Goal: Find contact information: Find contact information

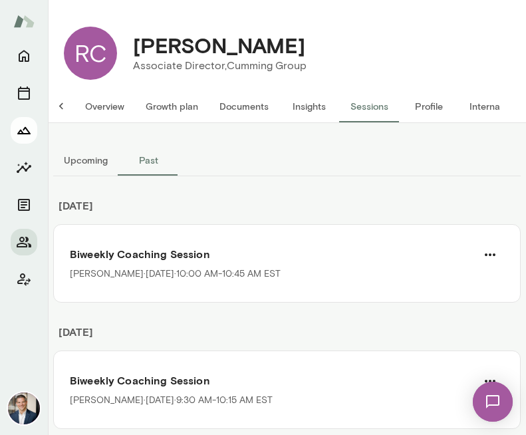
scroll to position [15, 0]
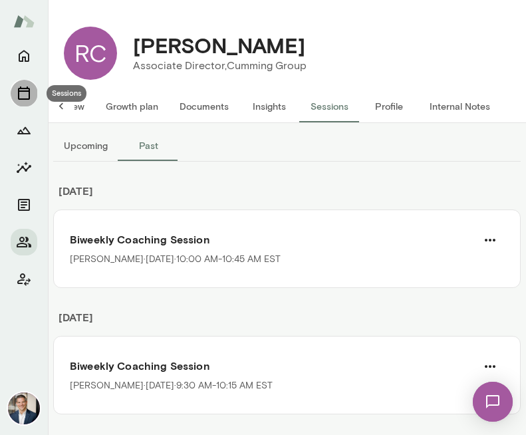
click at [27, 88] on icon "Sessions" at bounding box center [24, 92] width 12 height 13
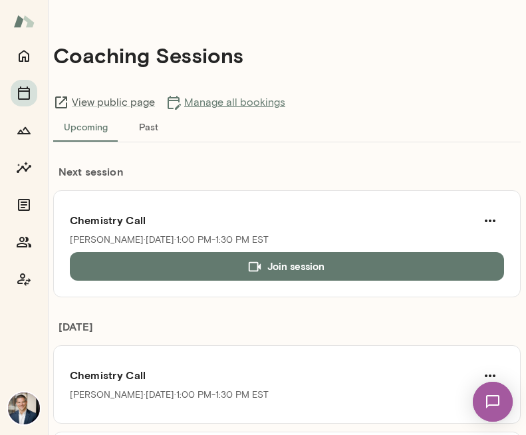
click at [257, 108] on link "Manage all bookings" at bounding box center [226, 102] width 120 height 16
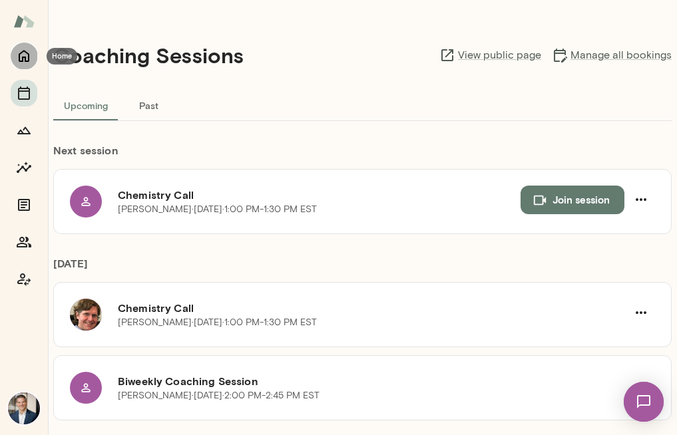
click at [26, 51] on icon "Home" at bounding box center [24, 56] width 16 height 16
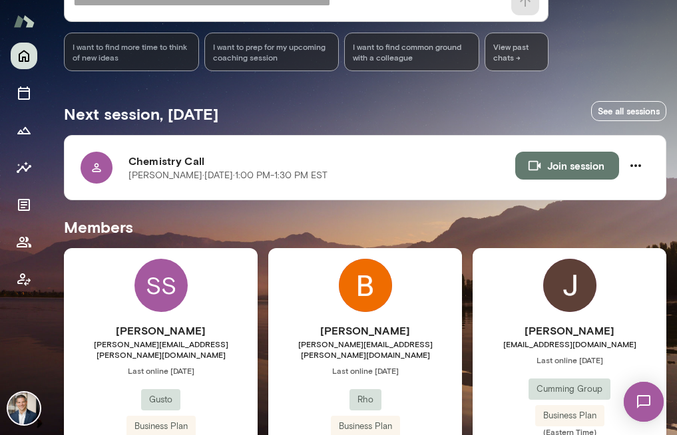
scroll to position [176, 0]
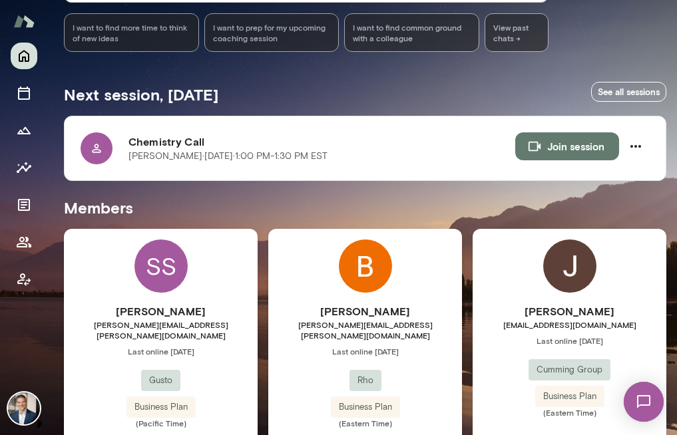
click at [165, 267] on div "SS" at bounding box center [160, 266] width 53 height 53
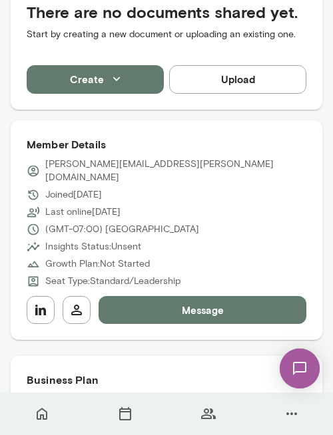
scroll to position [369, 0]
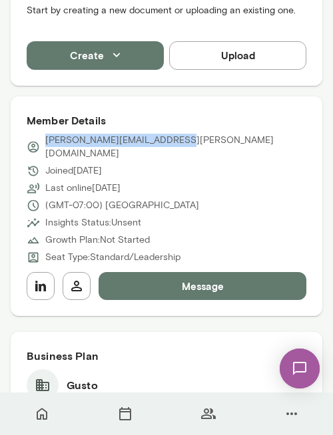
drag, startPoint x: 46, startPoint y: 139, endPoint x: 183, endPoint y: 139, distance: 137.1
click at [183, 139] on div "[PERSON_NAME][EMAIL_ADDRESS][PERSON_NAME][DOMAIN_NAME]" at bounding box center [166, 147] width 279 height 27
copy p "[PERSON_NAME][EMAIL_ADDRESS][PERSON_NAME][DOMAIN_NAME]"
